Goal: Check status: Check status

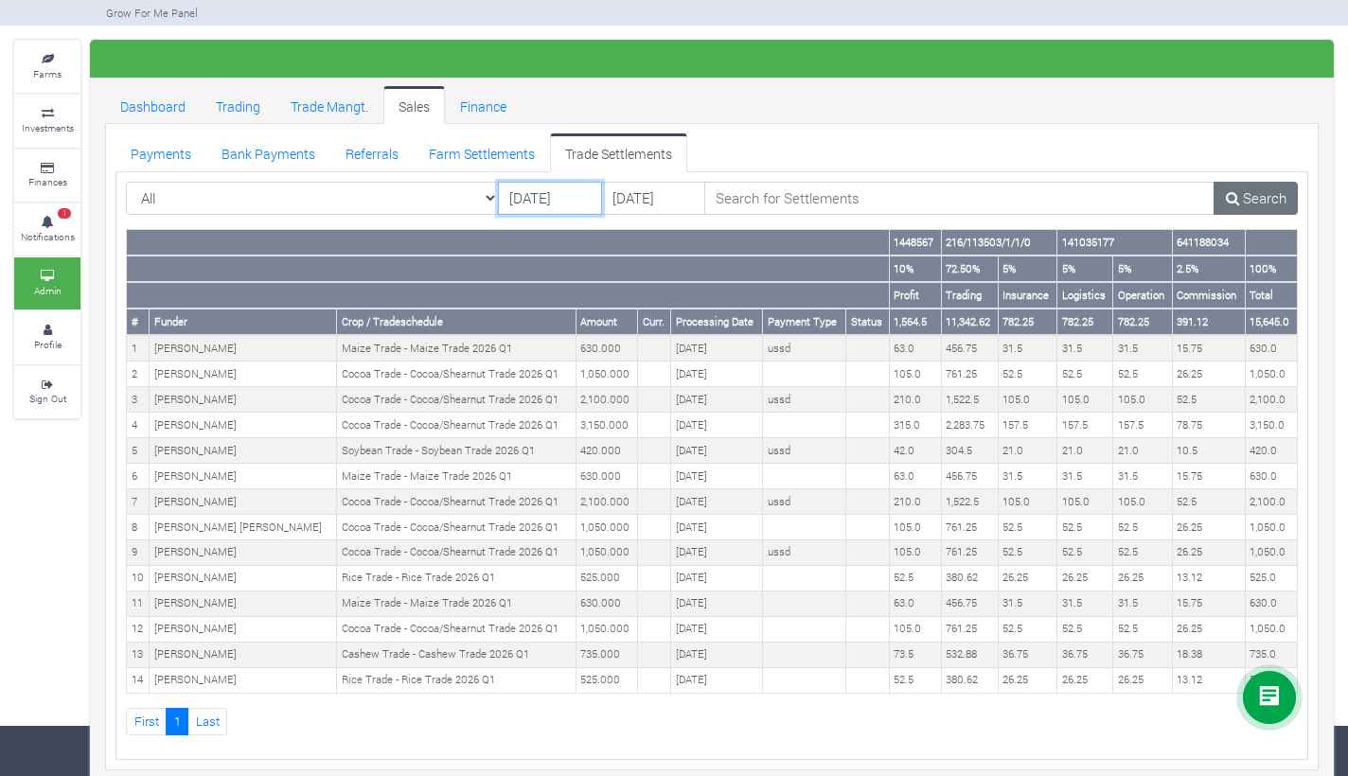
click at [537, 192] on input "[DATE]" at bounding box center [550, 199] width 104 height 34
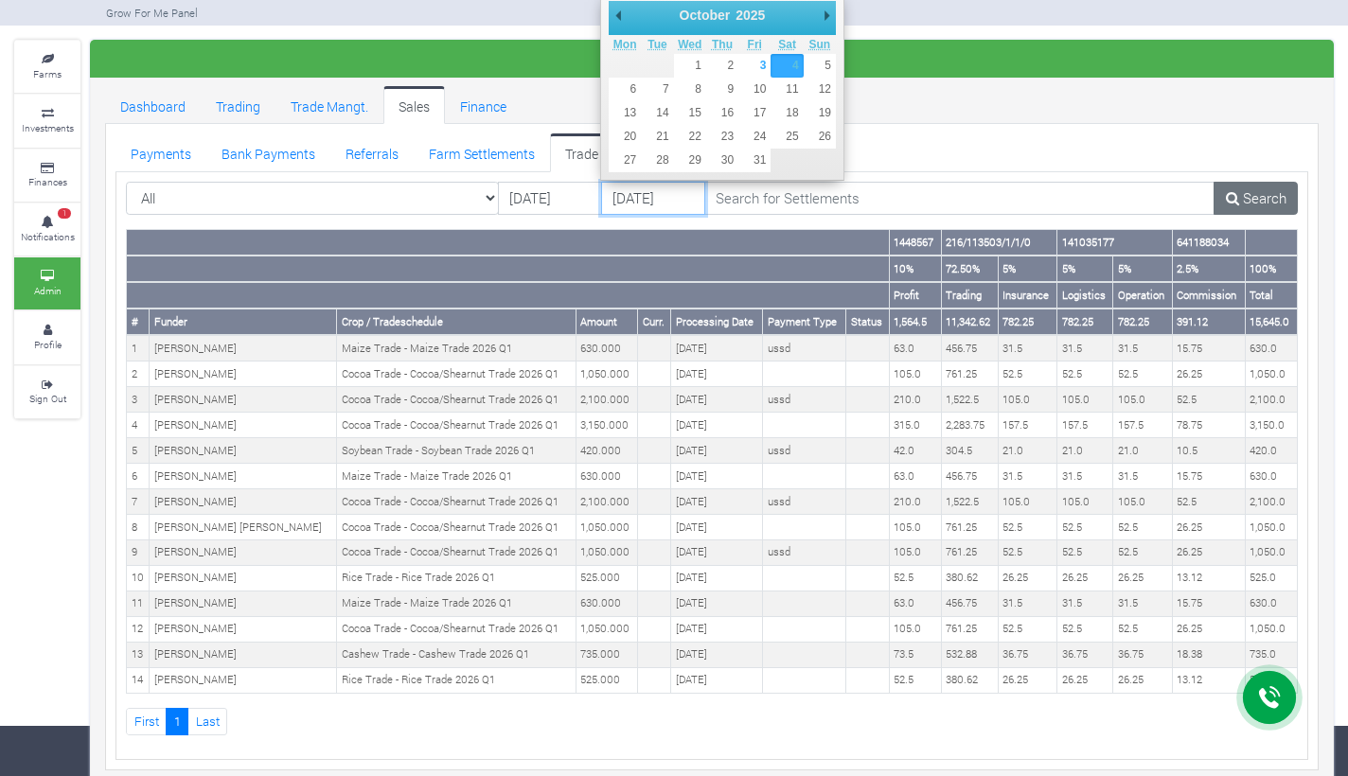
click at [642, 202] on input "[DATE]" at bounding box center [653, 199] width 104 height 34
type input "05/10/2025"
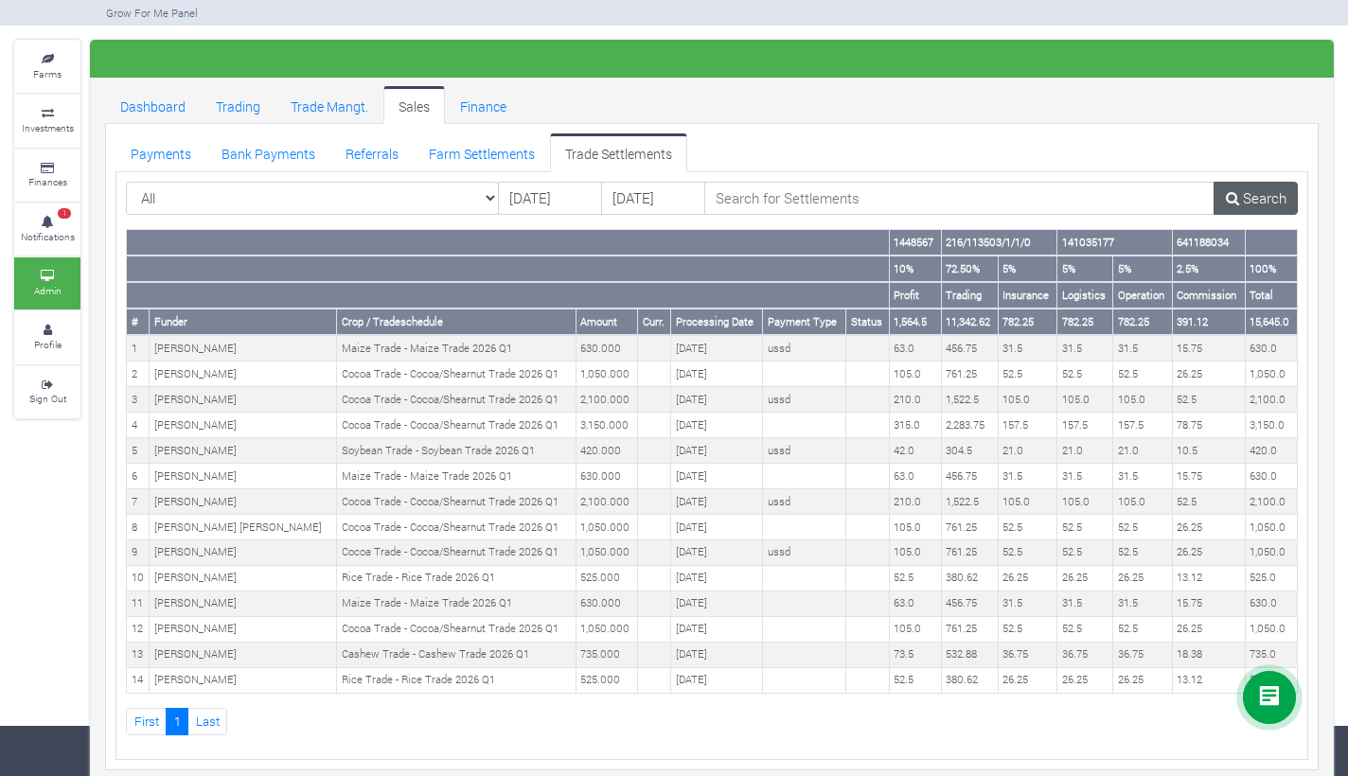
click at [1246, 196] on link "Search" at bounding box center [1255, 199] width 84 height 34
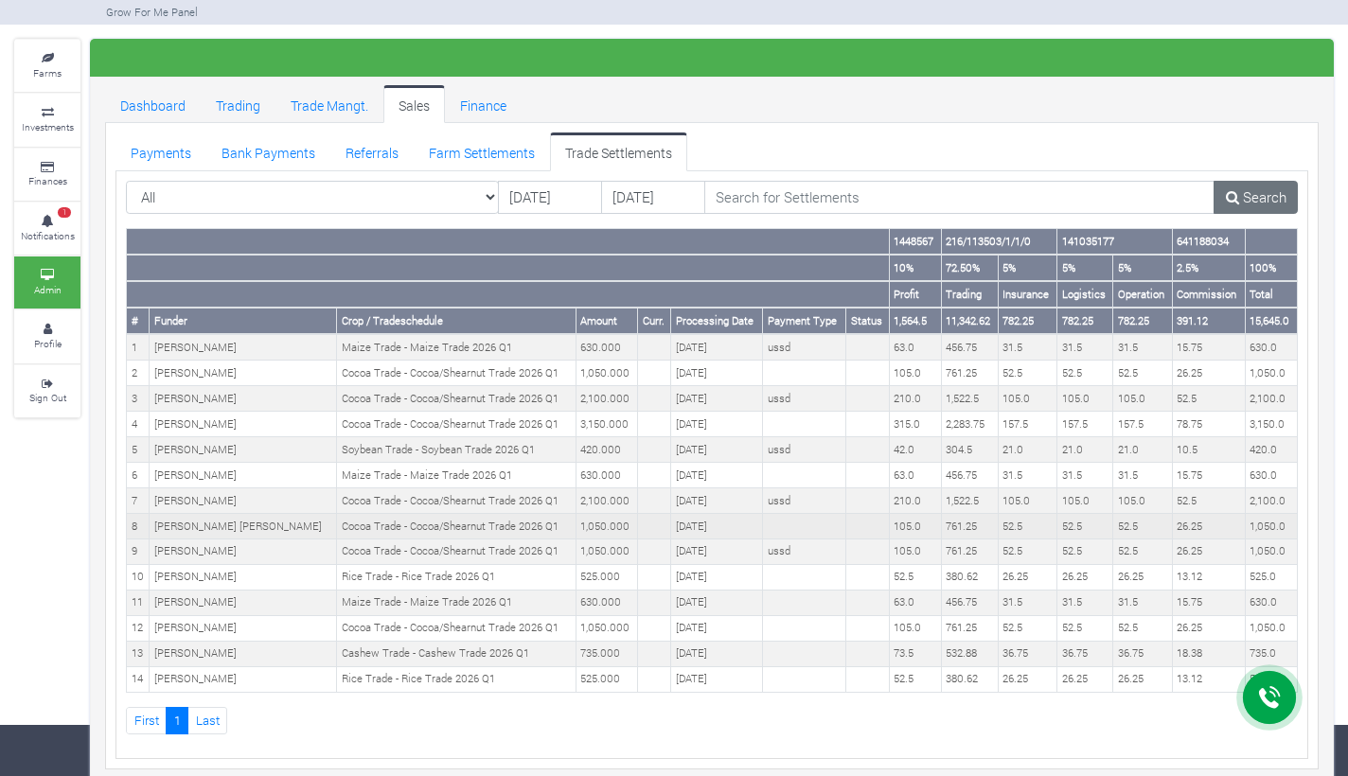
scroll to position [50, 0]
